Goal: Obtain resource: Download file/media

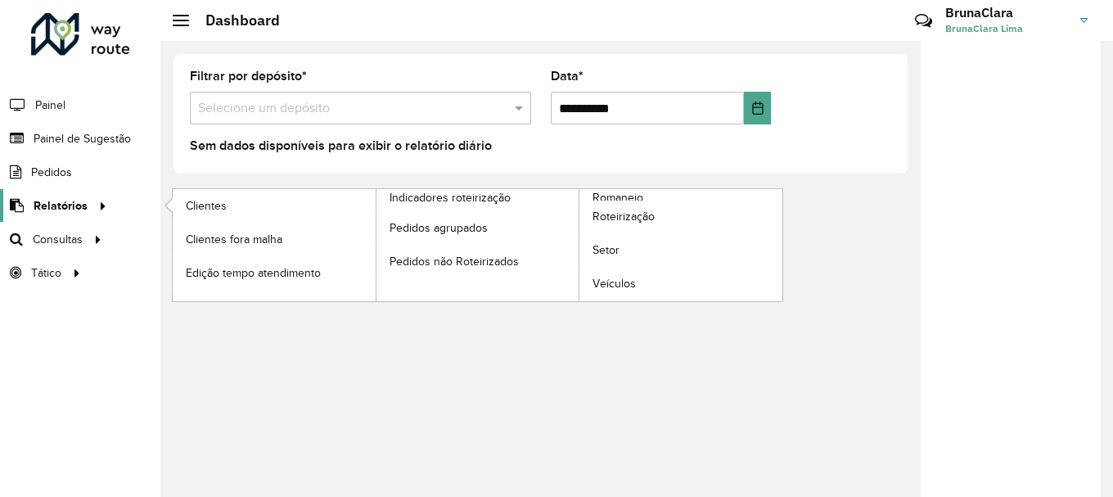
click at [65, 211] on span "Relatórios" at bounding box center [61, 205] width 54 height 17
click at [242, 209] on link "Clientes" at bounding box center [274, 205] width 203 height 33
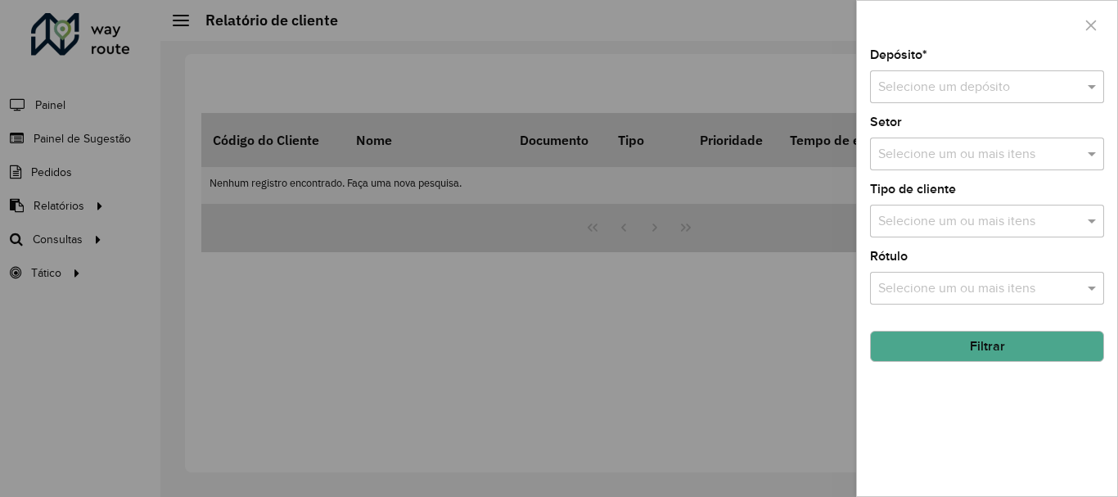
click at [992, 76] on div "Selecione um depósito" at bounding box center [987, 86] width 234 height 33
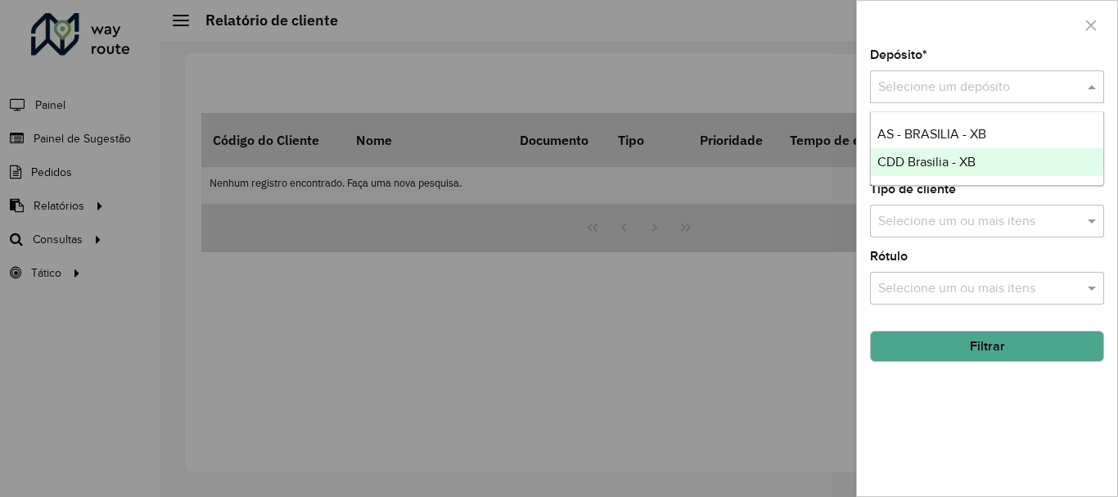
click at [934, 162] on span "CDD Brasilia - XB" at bounding box center [927, 162] width 98 height 14
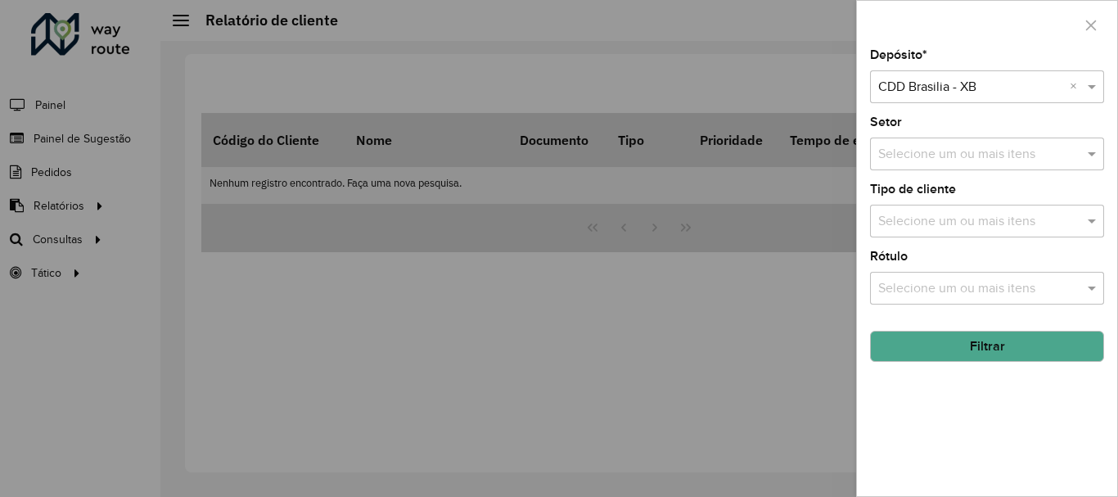
click at [965, 343] on button "Filtrar" at bounding box center [987, 346] width 234 height 31
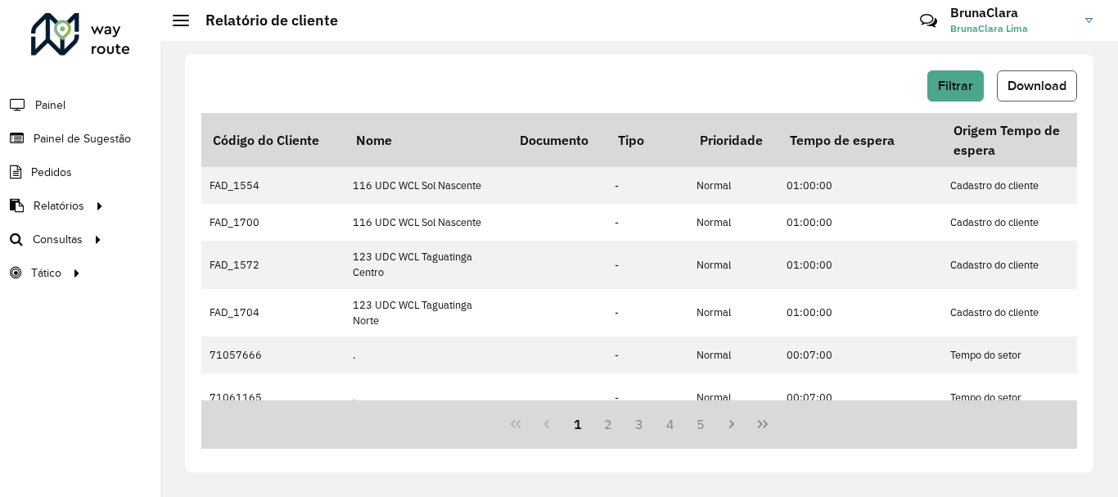
click at [1044, 80] on span "Download" at bounding box center [1037, 86] width 59 height 14
click at [975, 79] on button "Filtrar" at bounding box center [956, 85] width 56 height 31
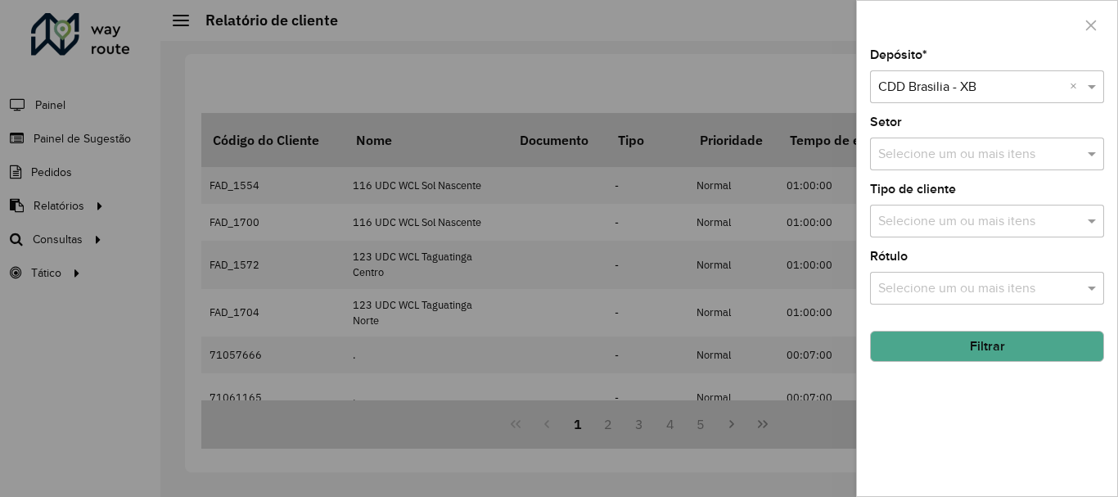
click at [964, 88] on input "text" at bounding box center [970, 88] width 185 height 20
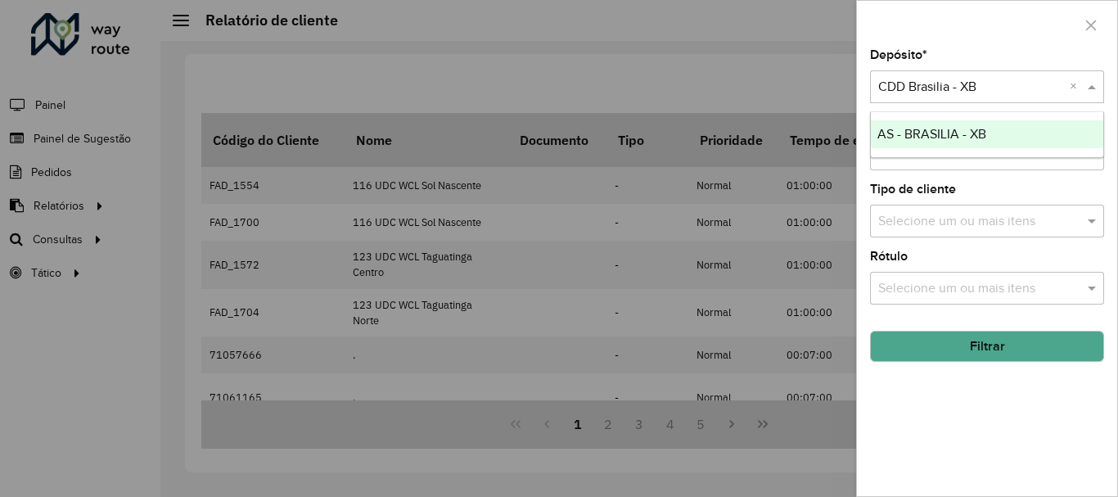
drag, startPoint x: 479, startPoint y: 72, endPoint x: 470, endPoint y: 73, distance: 9.0
click at [479, 71] on div at bounding box center [559, 248] width 1118 height 497
